Goal: Obtain resource: Download file/media

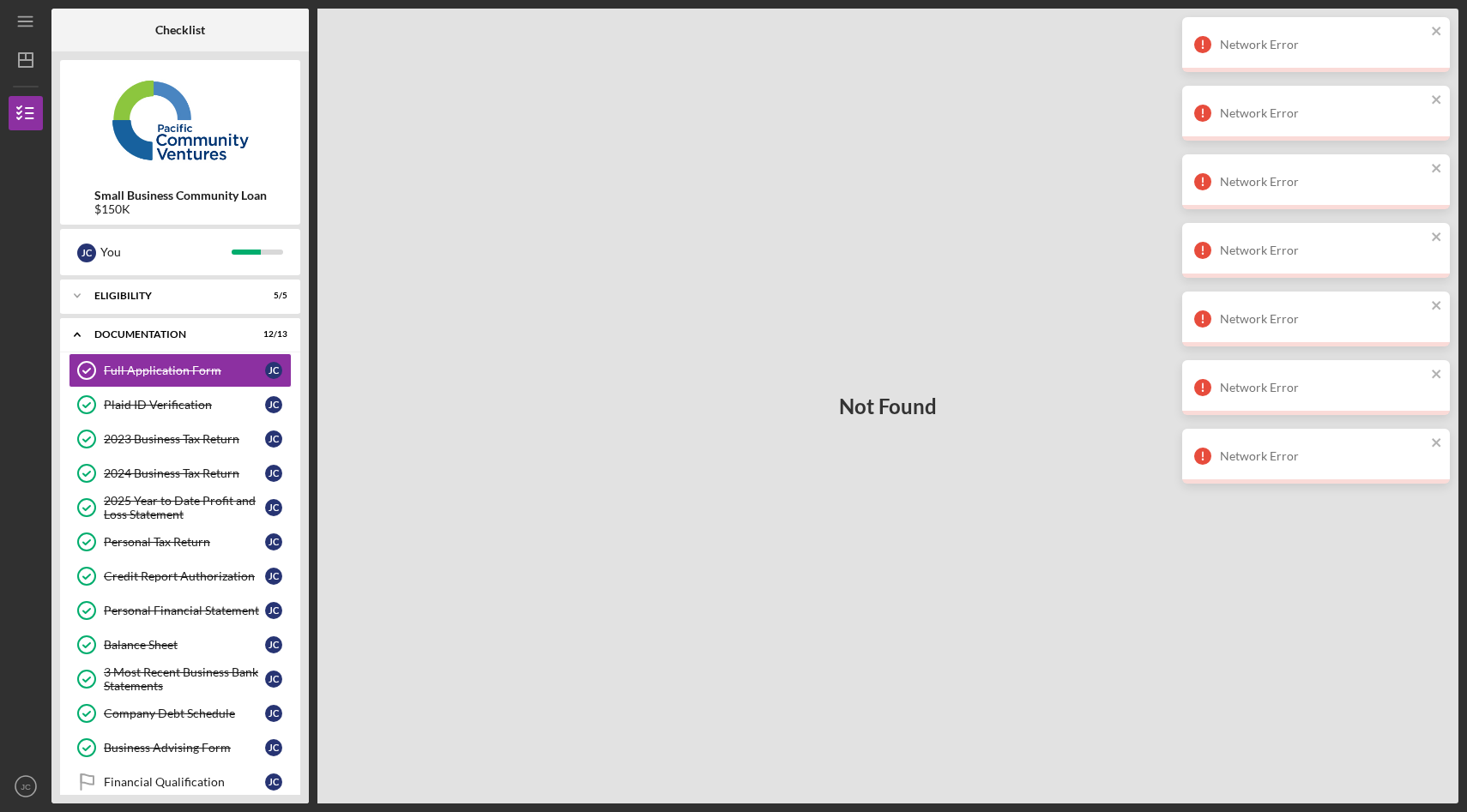
click at [837, 204] on div "Not Found" at bounding box center [888, 406] width 1141 height 795
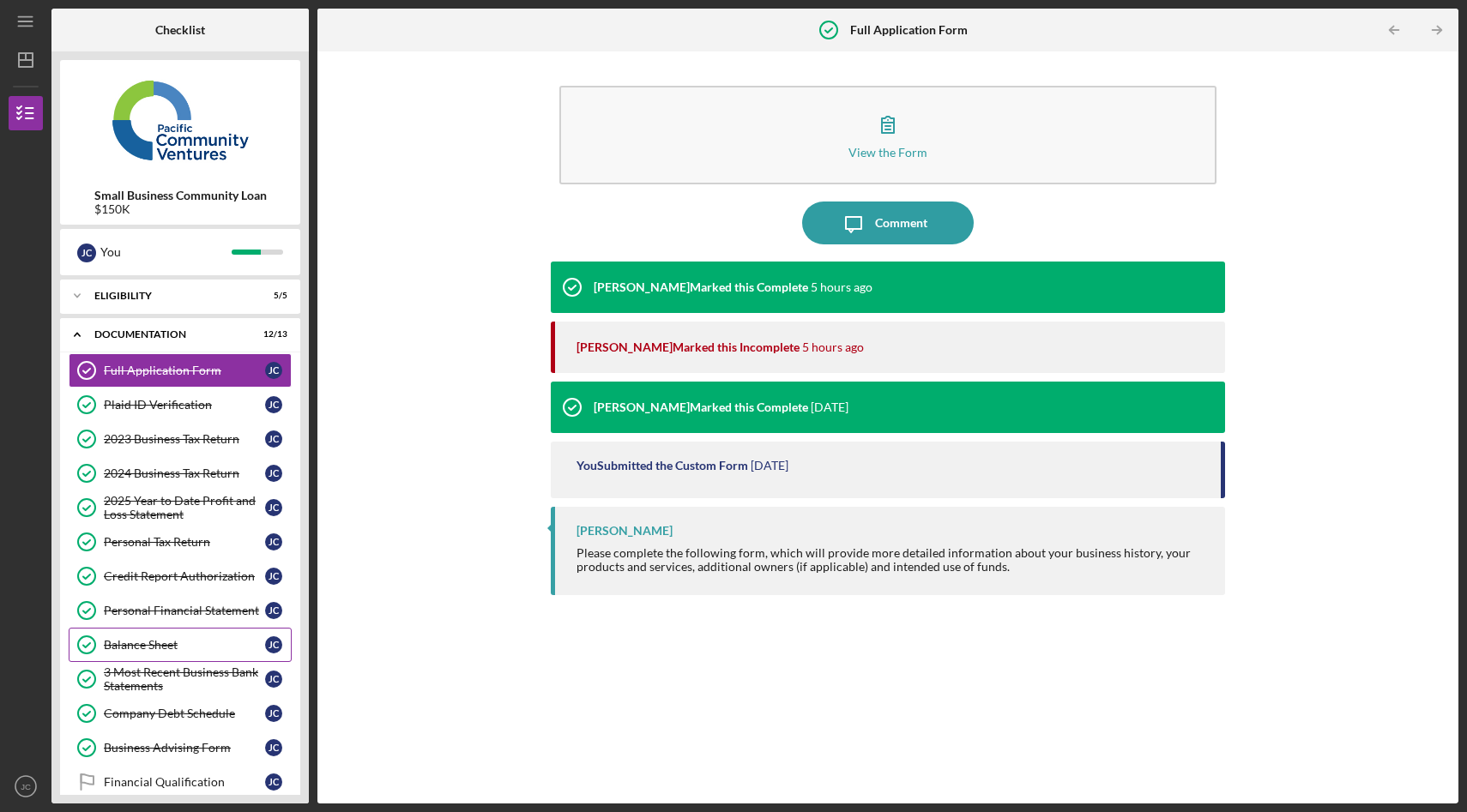
click at [132, 646] on div "Balance Sheet" at bounding box center [185, 645] width 161 height 14
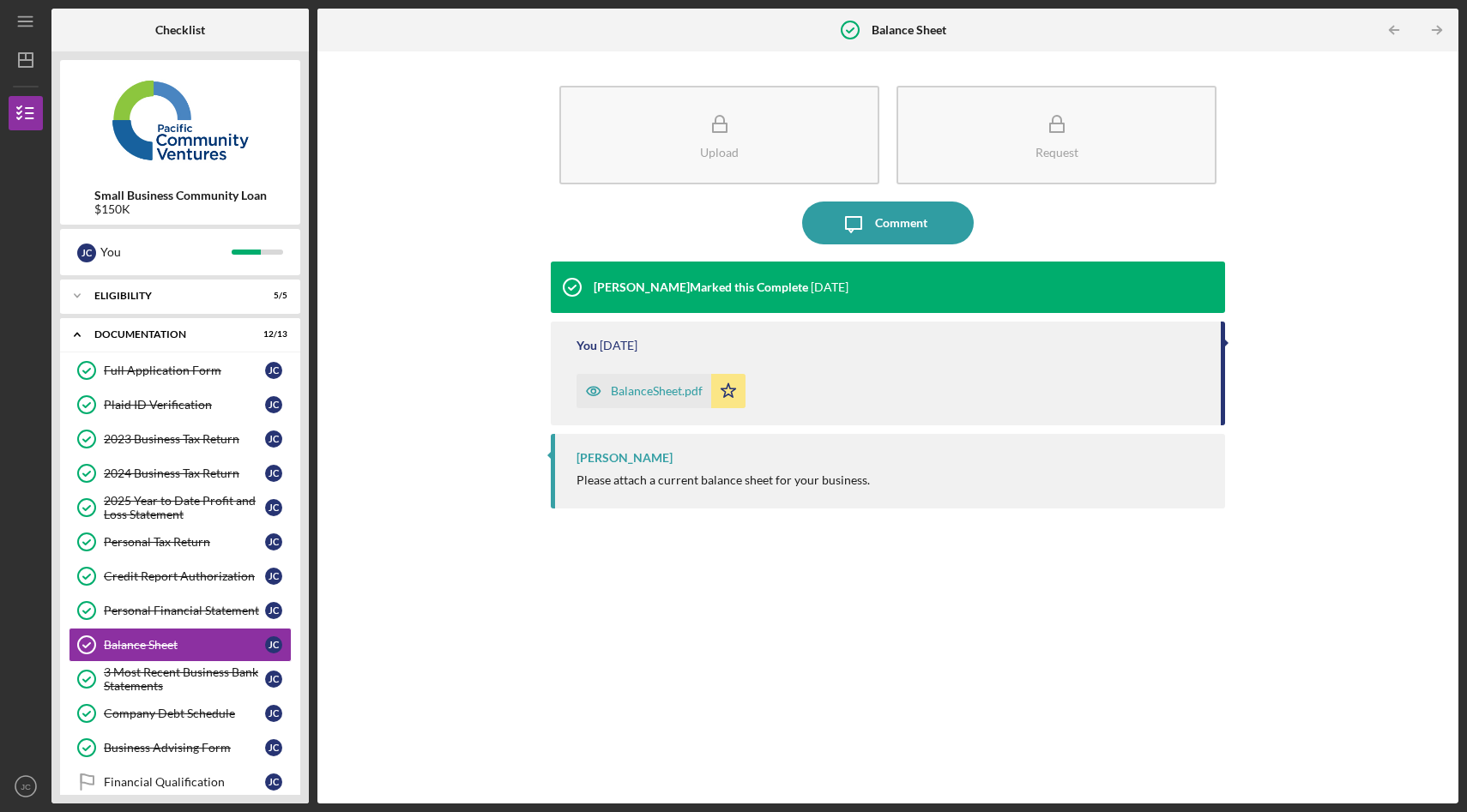
click at [628, 390] on div "BalanceSheet.pdf" at bounding box center [657, 391] width 91 height 14
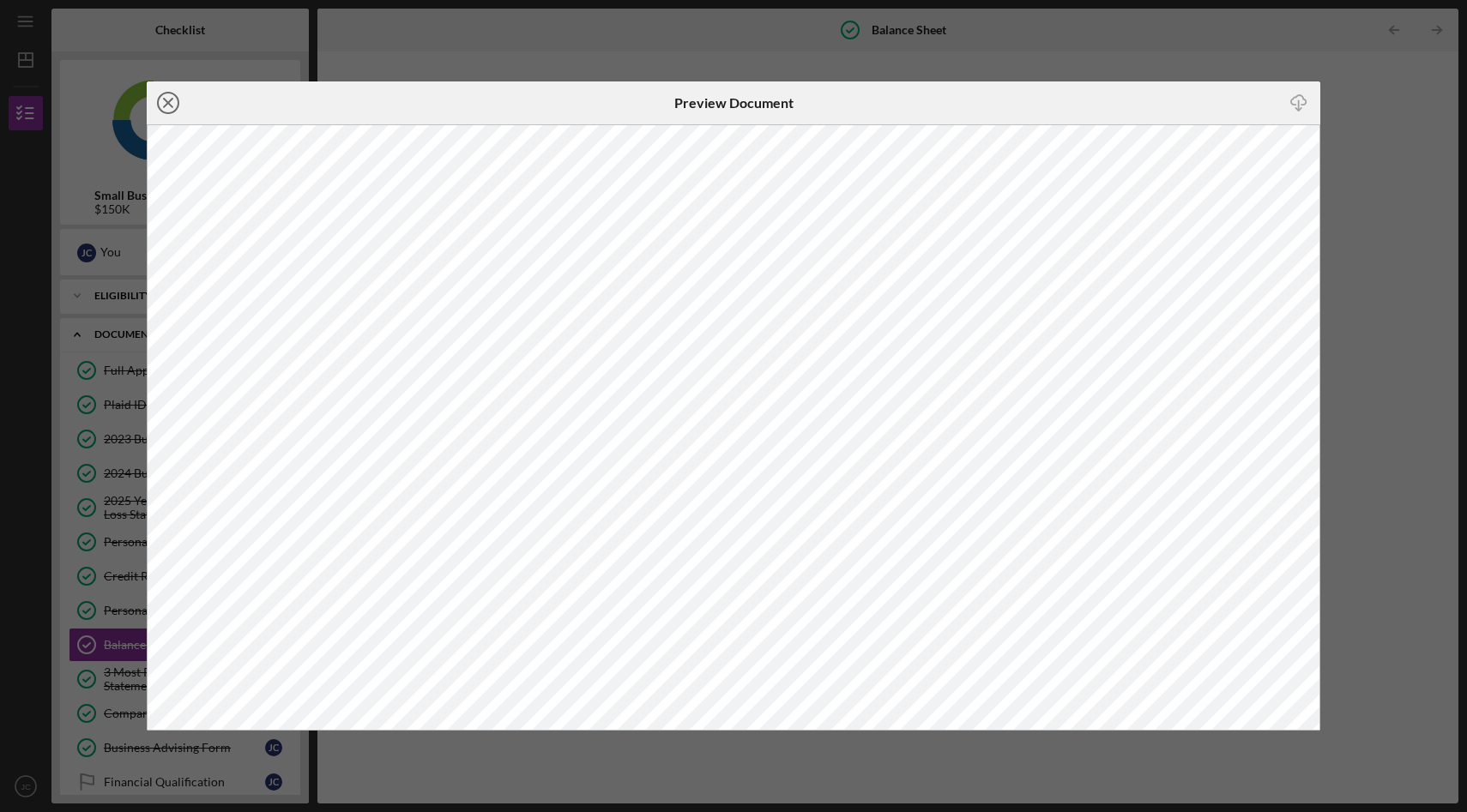
click at [172, 95] on icon "Icon/Close" at bounding box center [168, 103] width 43 height 43
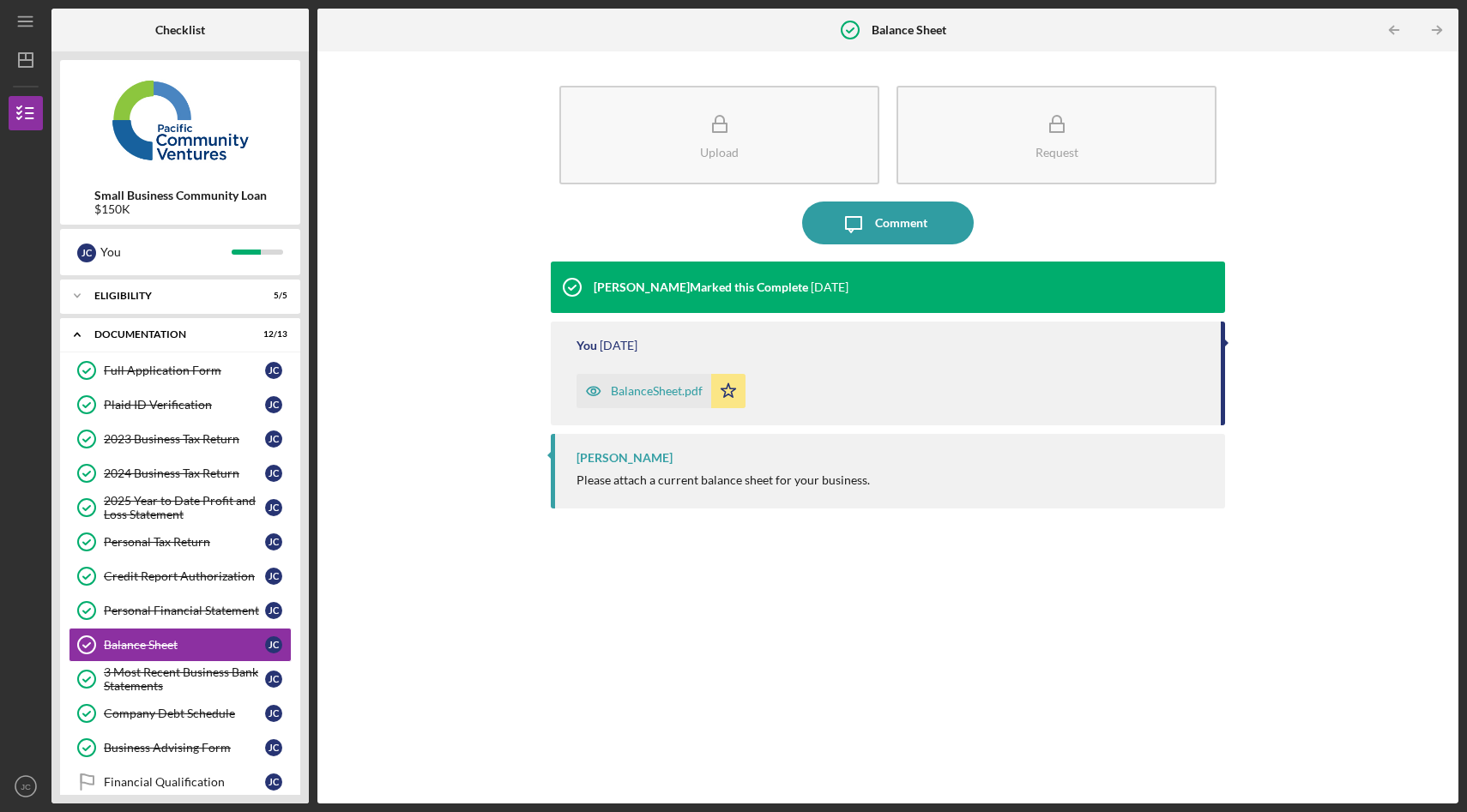
click at [477, 226] on div "Upload Request Icon/Message Comment Yash Abichandani Marked this Complete 4 wee…" at bounding box center [887, 427] width 1123 height 735
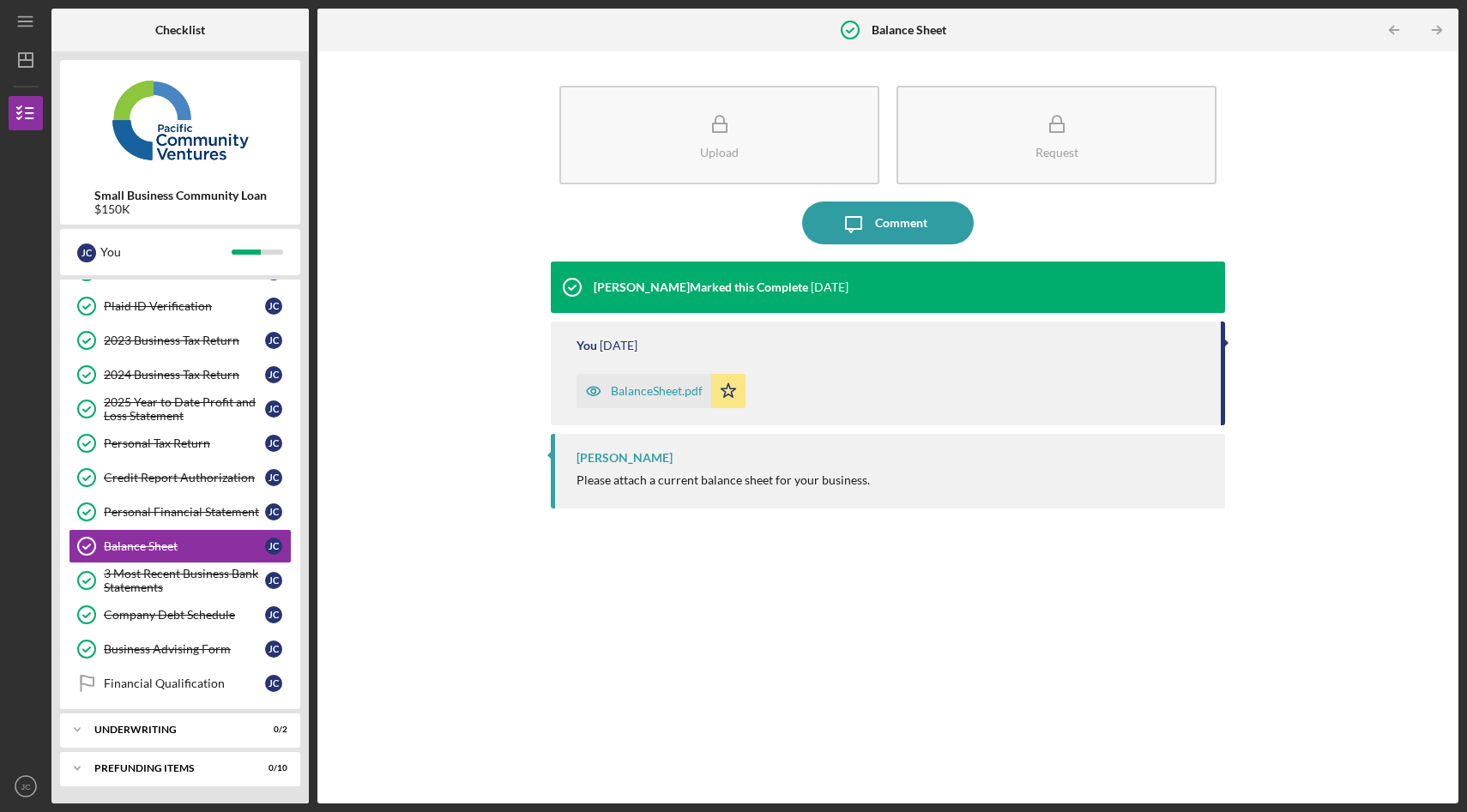
click at [435, 126] on div "Upload Request Icon/Message Comment Yash Abichandani Marked this Complete 4 wee…" at bounding box center [887, 427] width 1123 height 735
